Goal: Task Accomplishment & Management: Use online tool/utility

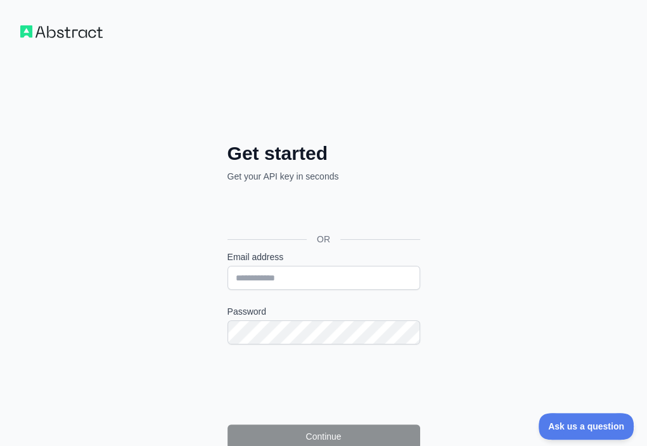
click at [228, 250] on form "Email address Password Continue By signing up, you agree to our Terms of Servic…" at bounding box center [324, 356] width 193 height 213
click at [228, 266] on input "Email address" at bounding box center [324, 278] width 193 height 24
paste input "**********"
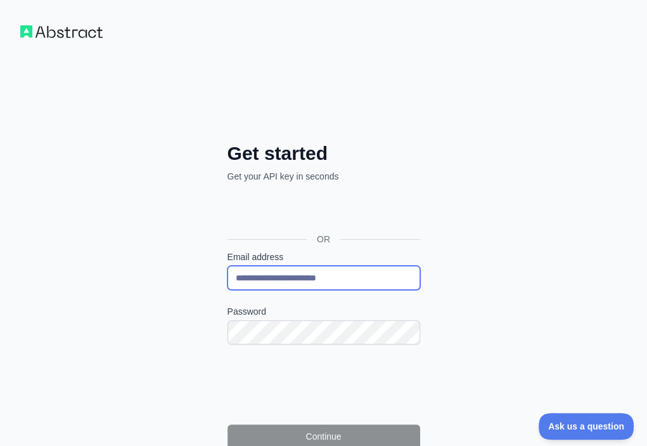
type input "**********"
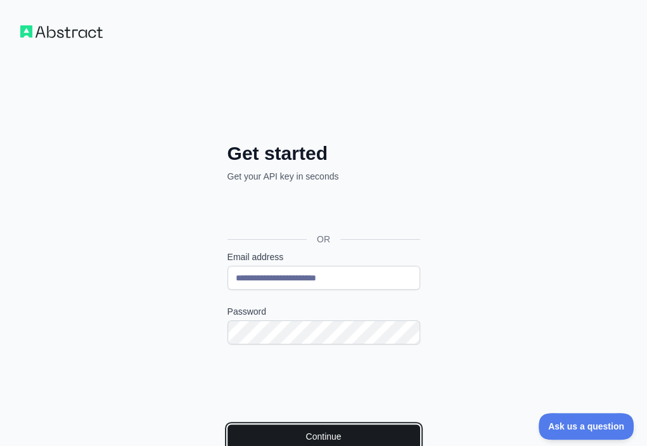
click at [228, 424] on button "Continue" at bounding box center [324, 436] width 193 height 24
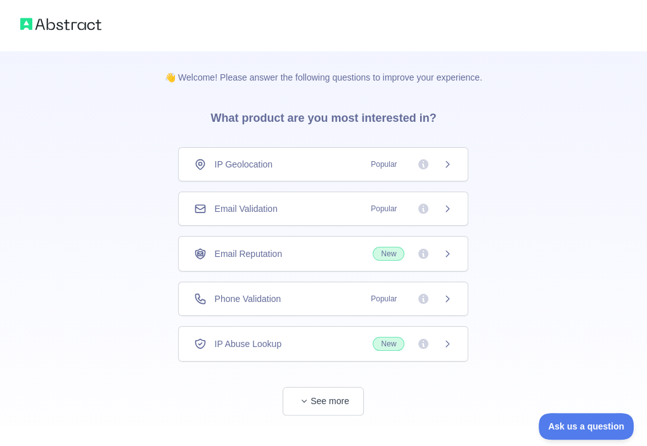
click at [329, 204] on div "Email Validation Popular" at bounding box center [323, 208] width 259 height 13
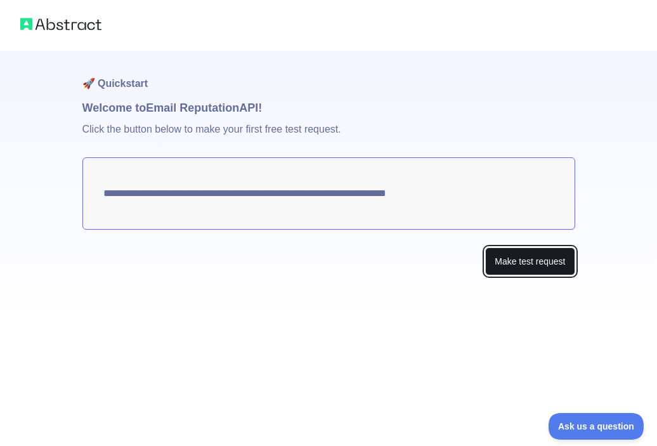
click at [545, 262] on button "Make test request" at bounding box center [529, 261] width 89 height 29
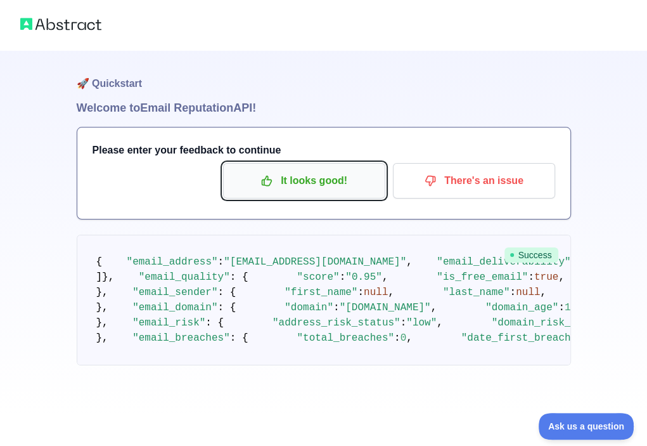
click at [360, 183] on p "It looks good!" at bounding box center [304, 181] width 143 height 22
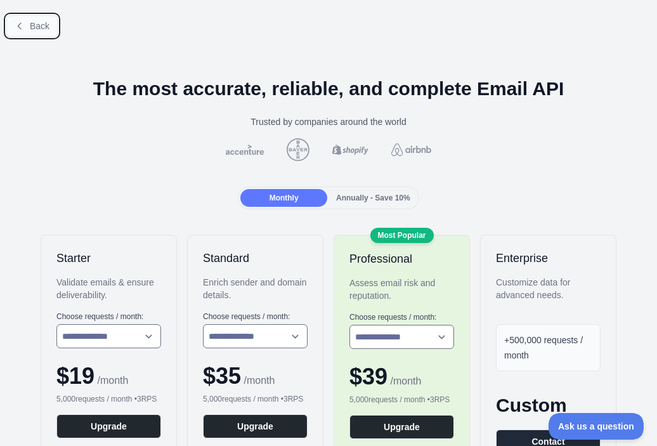
click at [46, 22] on span "Back" at bounding box center [40, 26] width 20 height 10
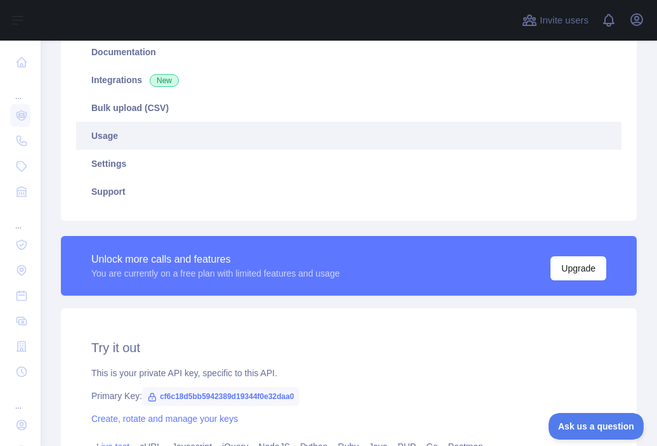
scroll to position [190, 0]
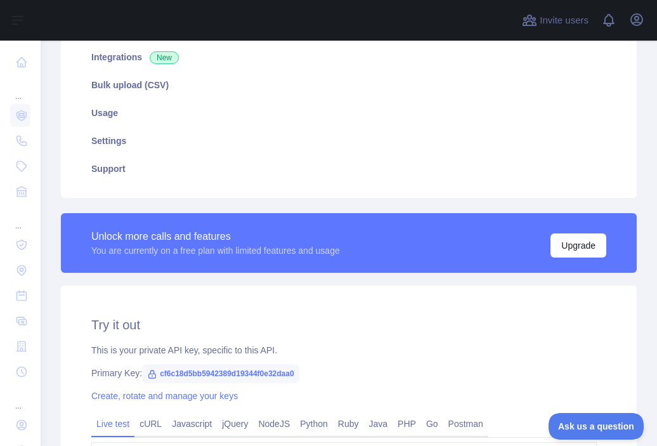
click at [246, 367] on span "cf6c18d5bb5942389d19344f0e32daa0" at bounding box center [220, 373] width 157 height 19
copy span "cf6c18d5bb5942389d19344f0e32daa0"
